Goal: Information Seeking & Learning: Understand process/instructions

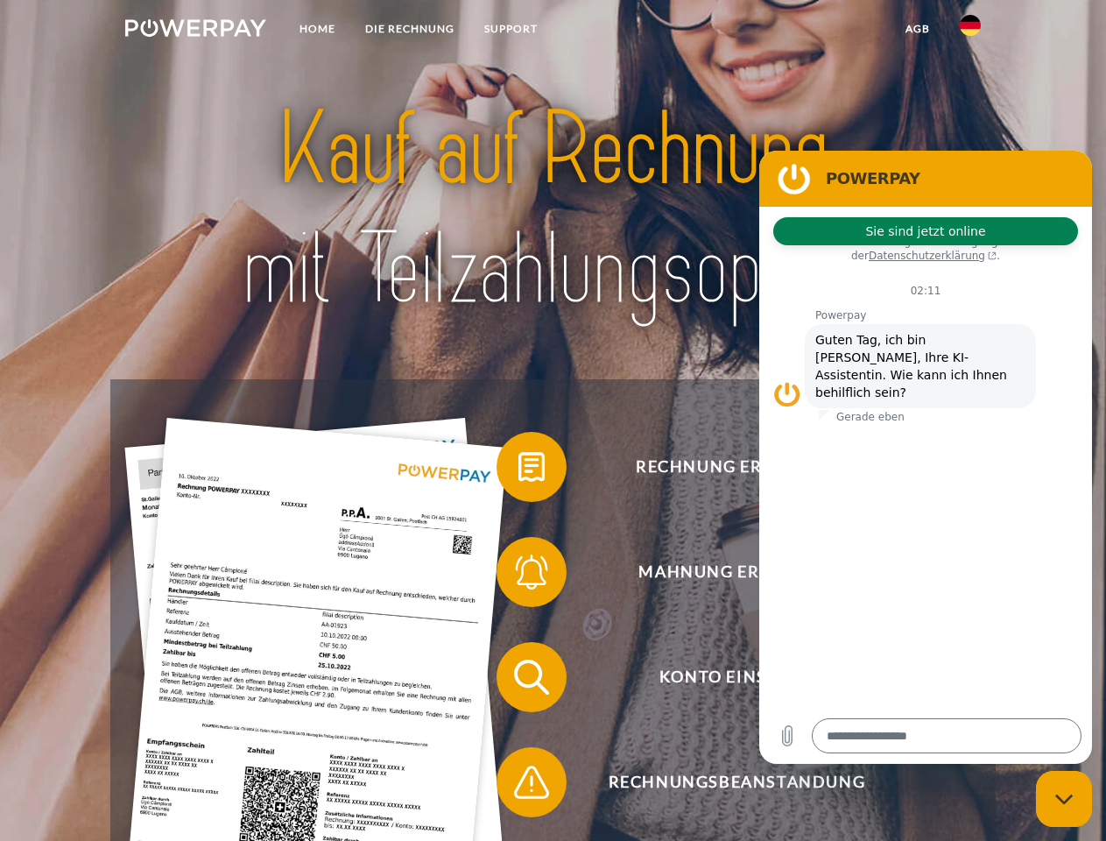
click at [195, 31] on img at bounding box center [195, 28] width 141 height 18
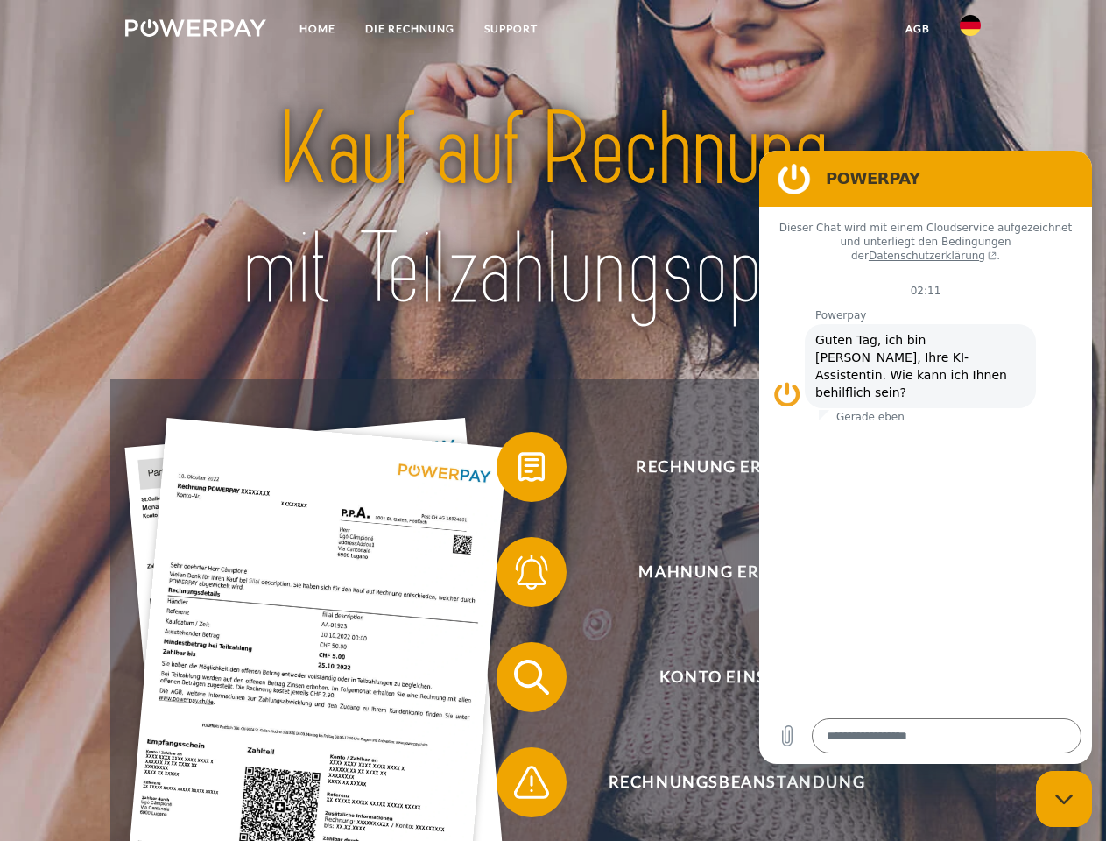
click at [971, 31] on img at bounding box center [970, 25] width 21 height 21
click at [917, 29] on link "agb" at bounding box center [918, 29] width 54 height 32
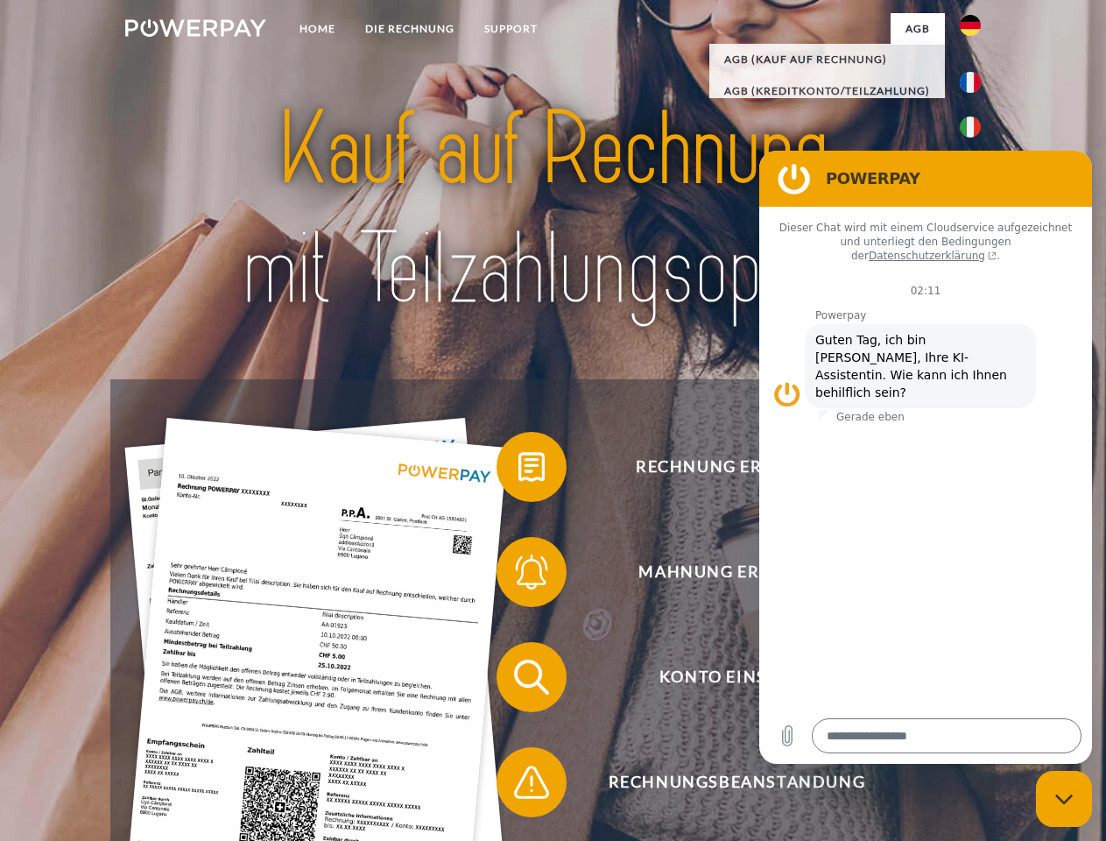
click at [519, 470] on span at bounding box center [506, 467] width 88 height 88
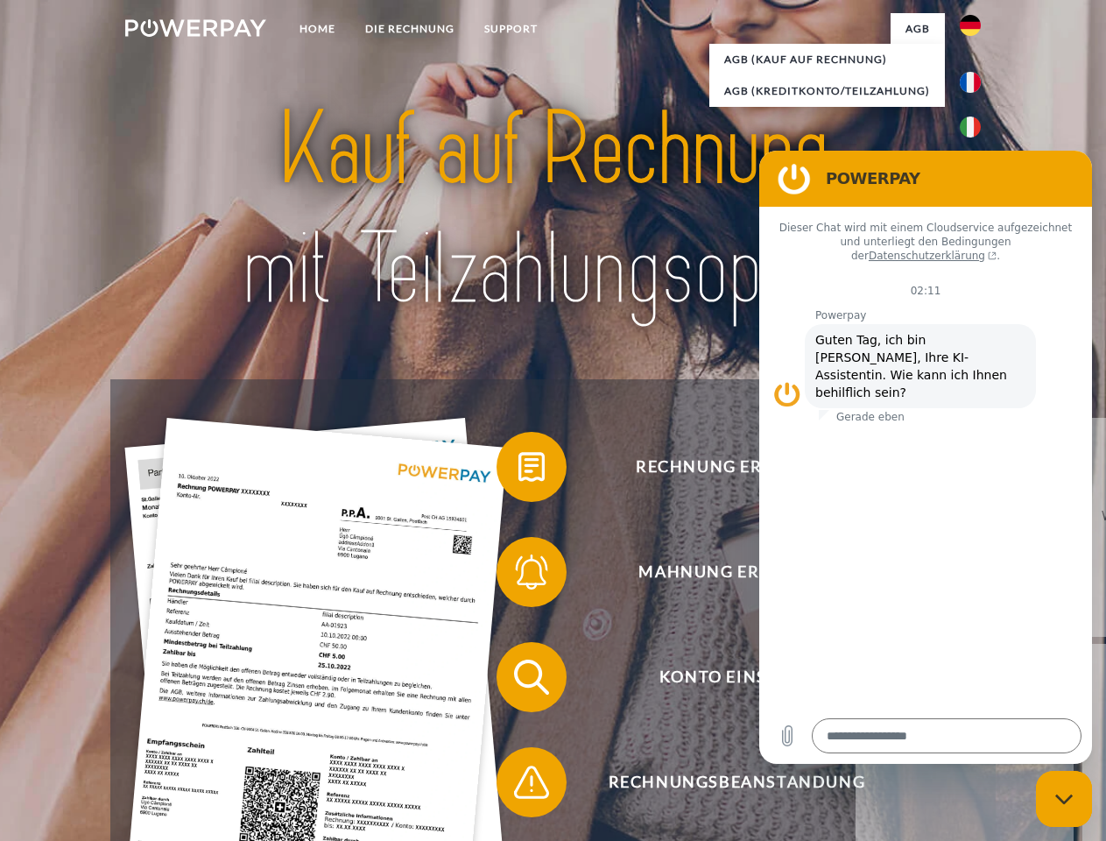
click at [519, 575] on span at bounding box center [506, 572] width 88 height 88
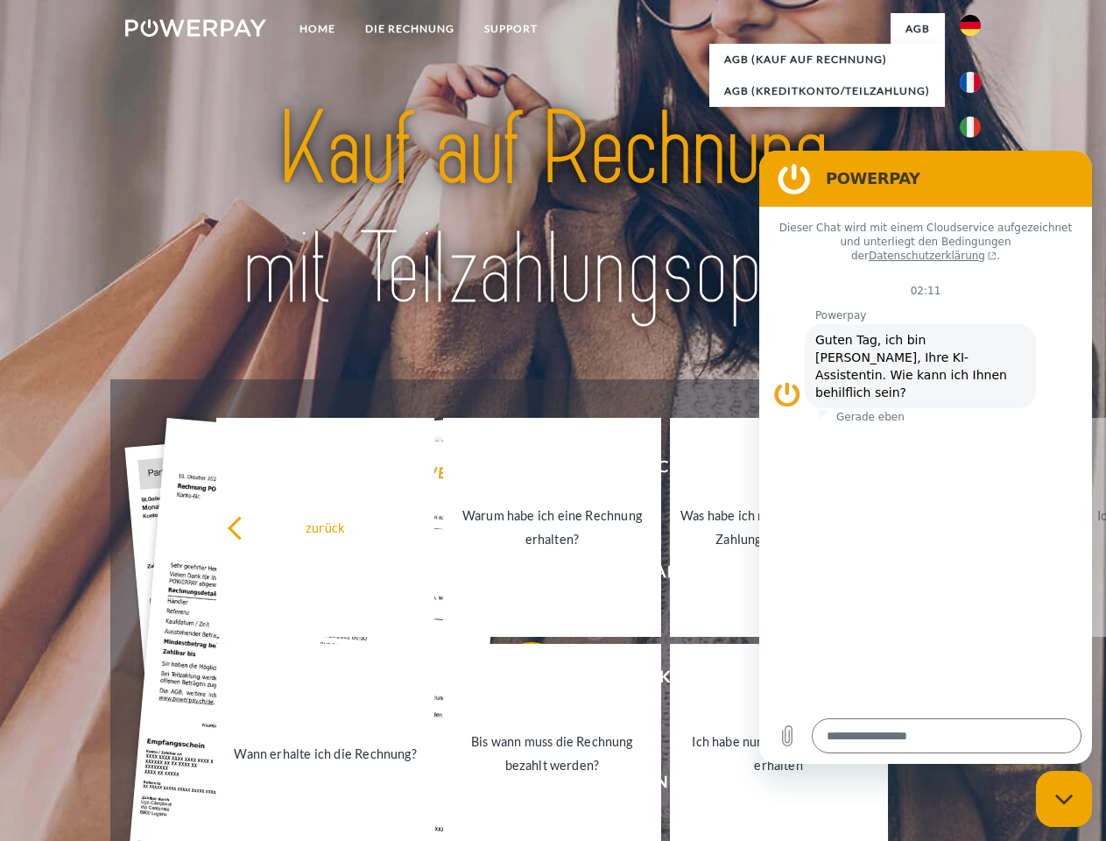
click at [519, 681] on link "Bis wann muss die Rechnung bezahlt werden?" at bounding box center [552, 753] width 218 height 219
click at [519, 786] on span at bounding box center [506, 782] width 88 height 88
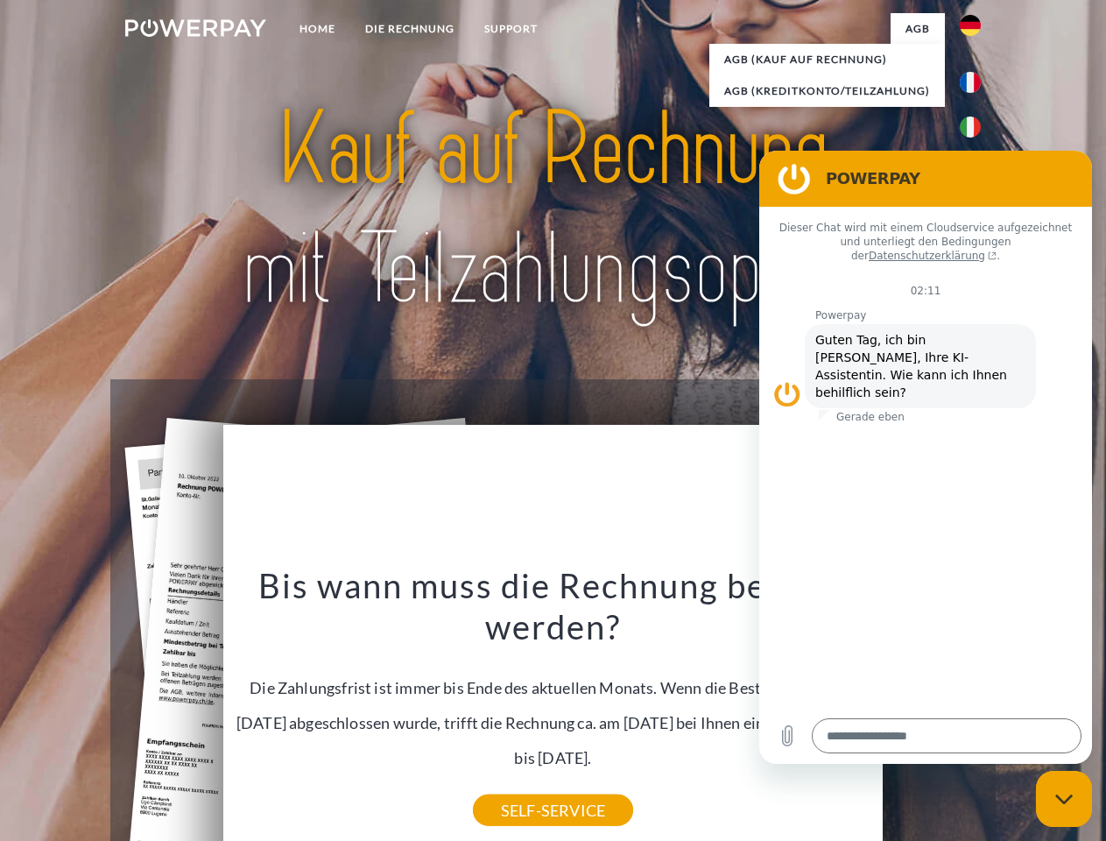
click at [1064, 799] on icon "Messaging-Fenster schließen" at bounding box center [1065, 799] width 18 height 11
type textarea "*"
